Goal: Find contact information: Find contact information

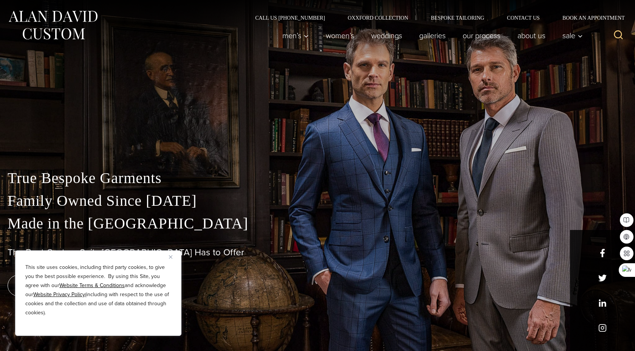
click at [171, 256] on img "Close" at bounding box center [170, 256] width 3 height 3
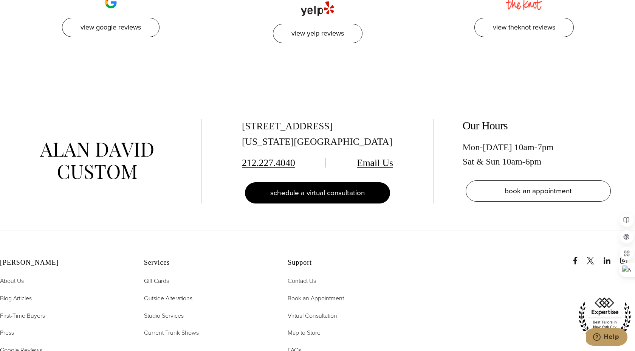
scroll to position [3696, 0]
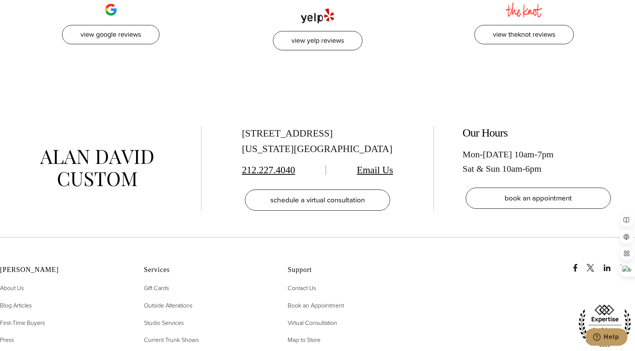
click at [368, 164] on link "Email Us" at bounding box center [375, 169] width 36 height 11
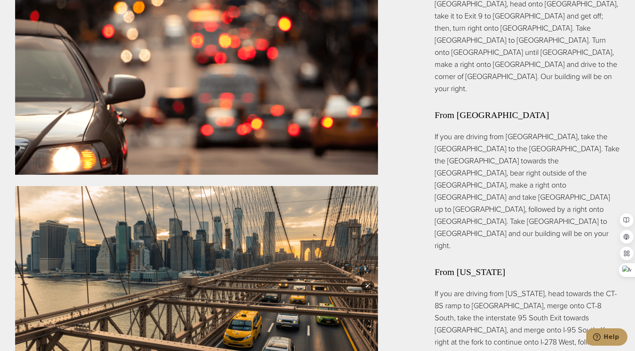
scroll to position [2183, 0]
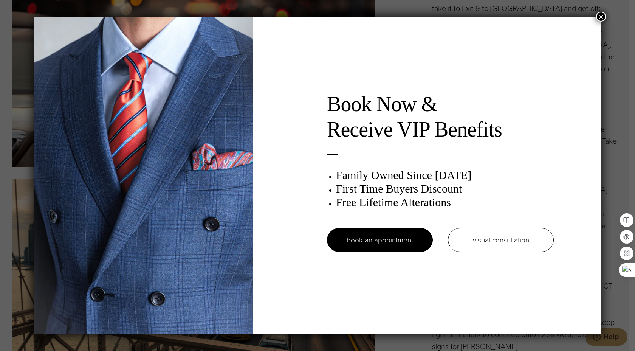
click at [599, 16] on button "×" at bounding box center [601, 17] width 10 height 10
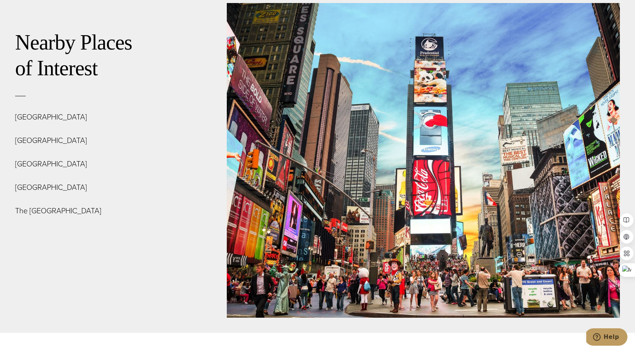
scroll to position [2707, 0]
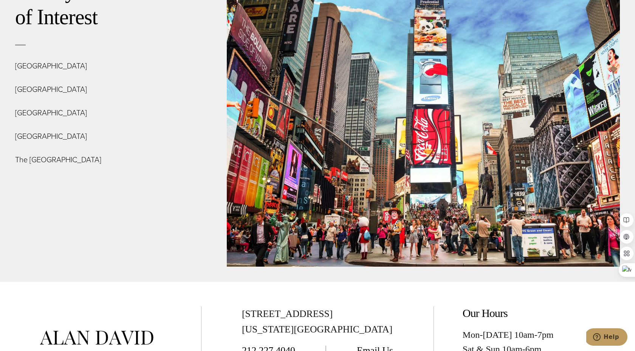
click at [373, 345] on link "Email Us" at bounding box center [375, 350] width 36 height 11
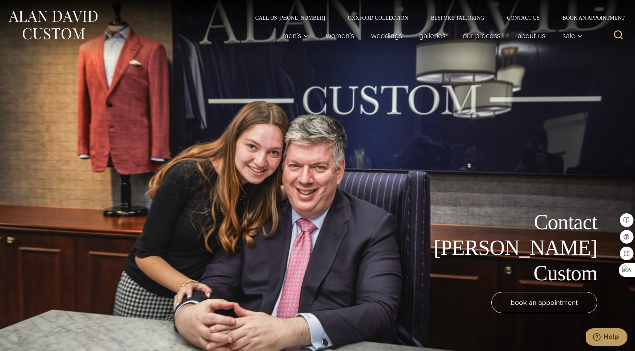
click at [57, 16] on img at bounding box center [53, 25] width 91 height 34
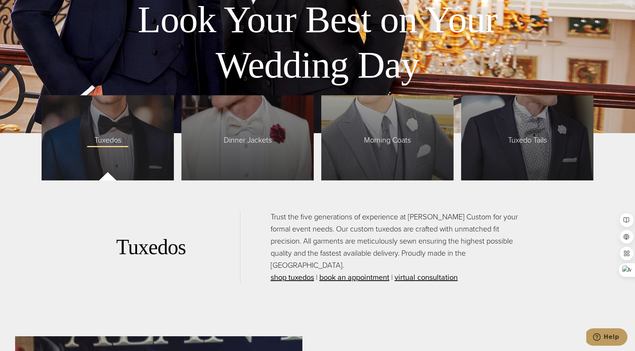
scroll to position [1816, 0]
